Goal: Use online tool/utility: Utilize a website feature to perform a specific function

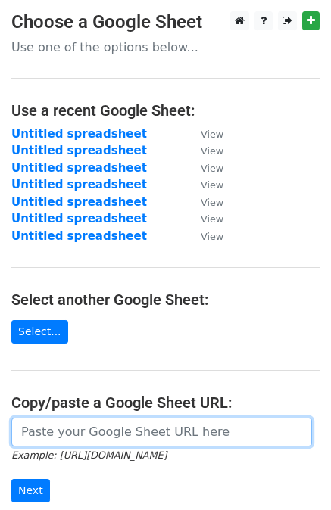
click at [163, 422] on input "url" at bounding box center [161, 432] width 300 height 29
paste input "[URL][DOMAIN_NAME]"
type input "[URL][DOMAIN_NAME]"
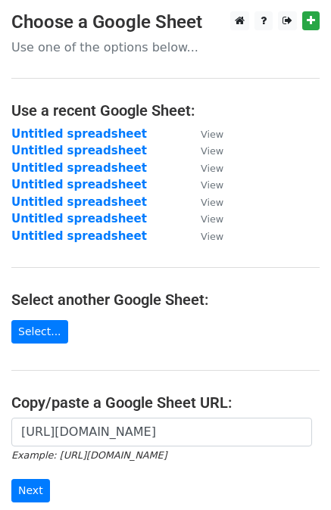
scroll to position [0, 0]
click at [31, 489] on input "Next" at bounding box center [30, 490] width 39 height 23
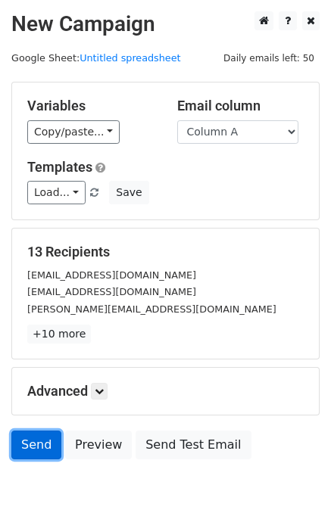
click at [19, 443] on link "Send" at bounding box center [36, 445] width 50 height 29
